Goal: Information Seeking & Learning: Find specific fact

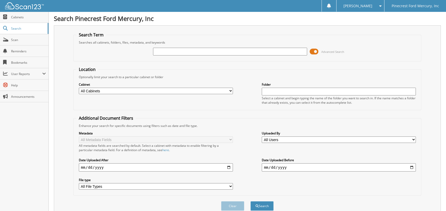
click at [183, 51] on input "text" at bounding box center [230, 52] width 154 height 8
type input "HUD434356"
click at [251, 201] on button "Search" at bounding box center [262, 206] width 23 height 10
click at [181, 51] on input "HUD434356" at bounding box center [230, 52] width 154 height 8
type input "HUD43435"
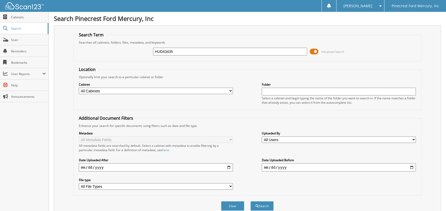
click at [251, 201] on button "Search" at bounding box center [262, 206] width 23 height 10
click at [260, 204] on button "Search" at bounding box center [262, 206] width 23 height 10
